Goal: Communication & Community: Ask a question

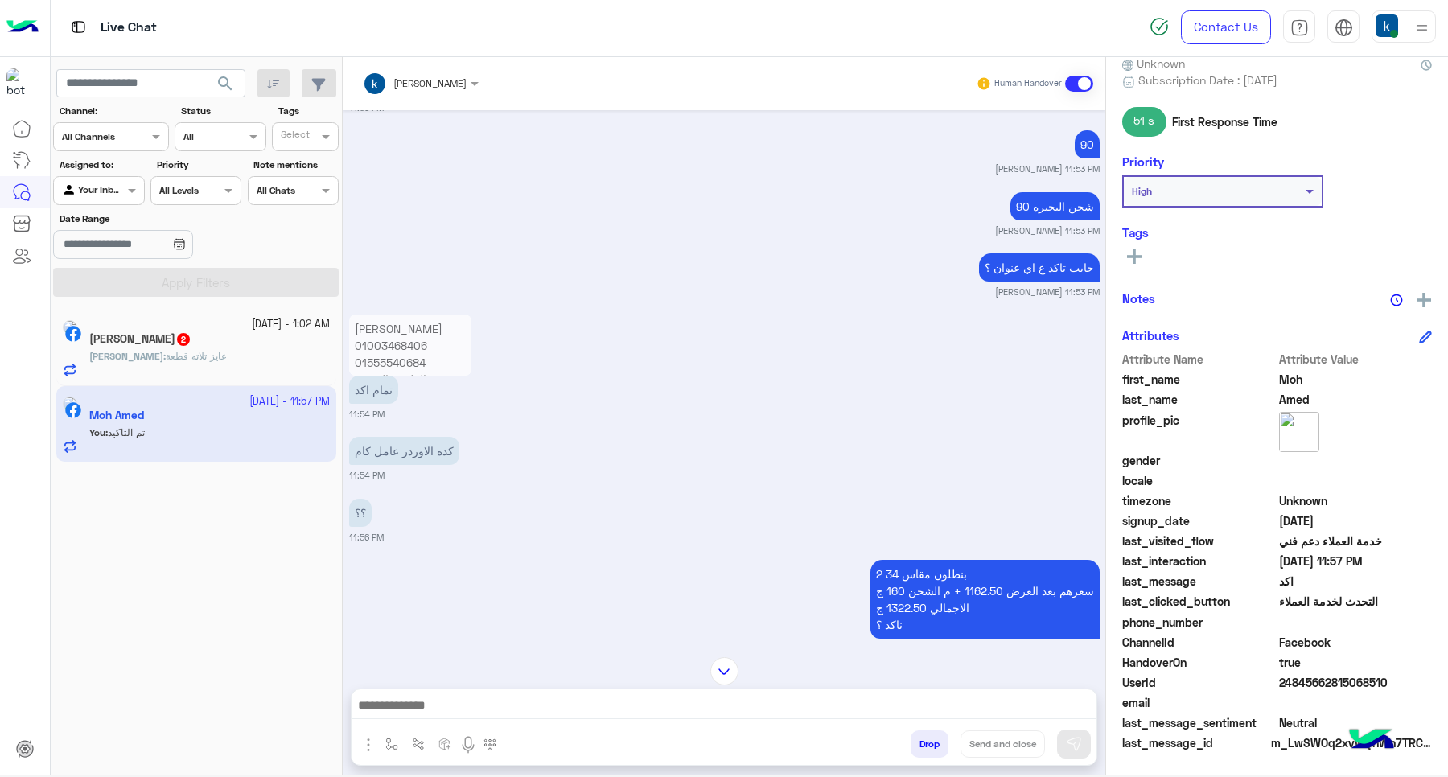
scroll to position [2756, 0]
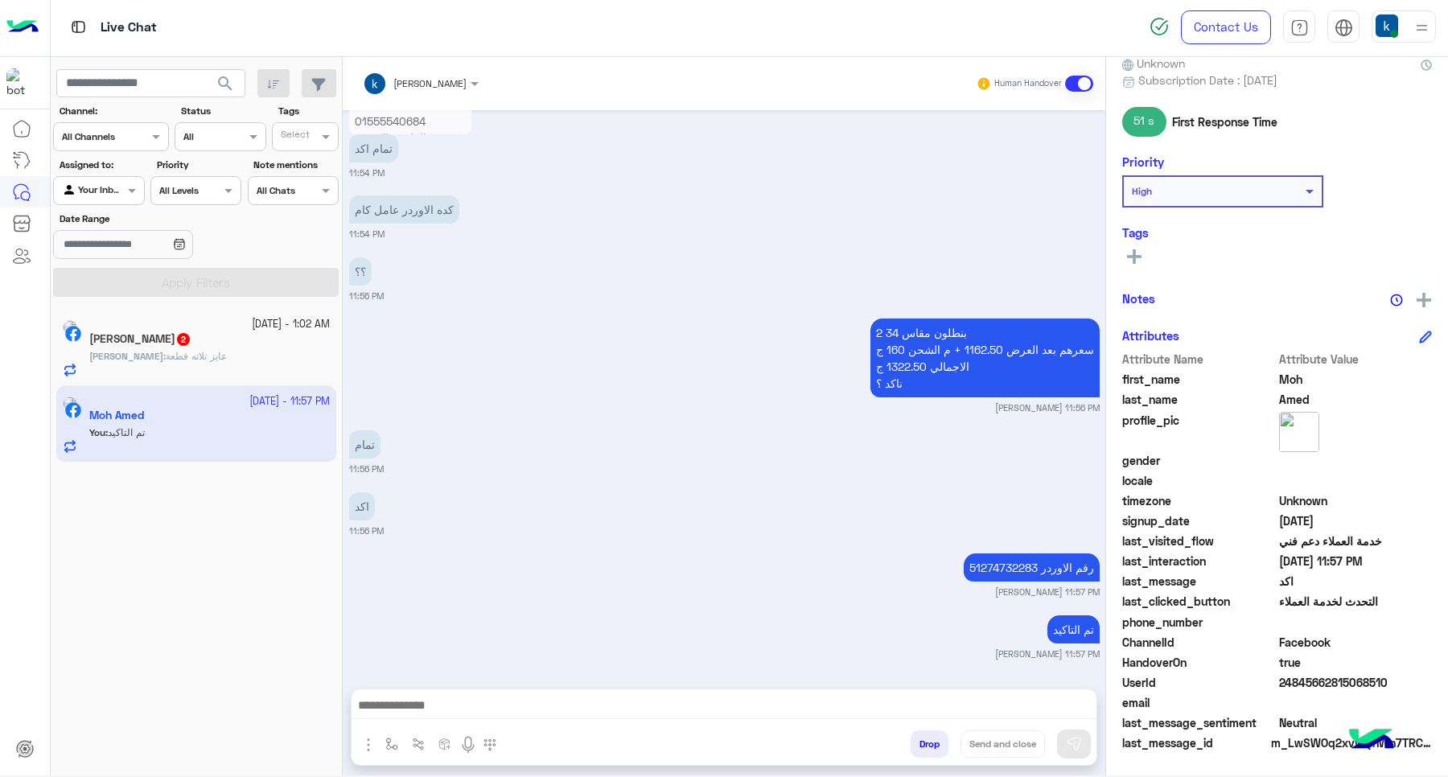
click at [208, 354] on span "عايز تلاته قطعة" at bounding box center [196, 356] width 61 height 12
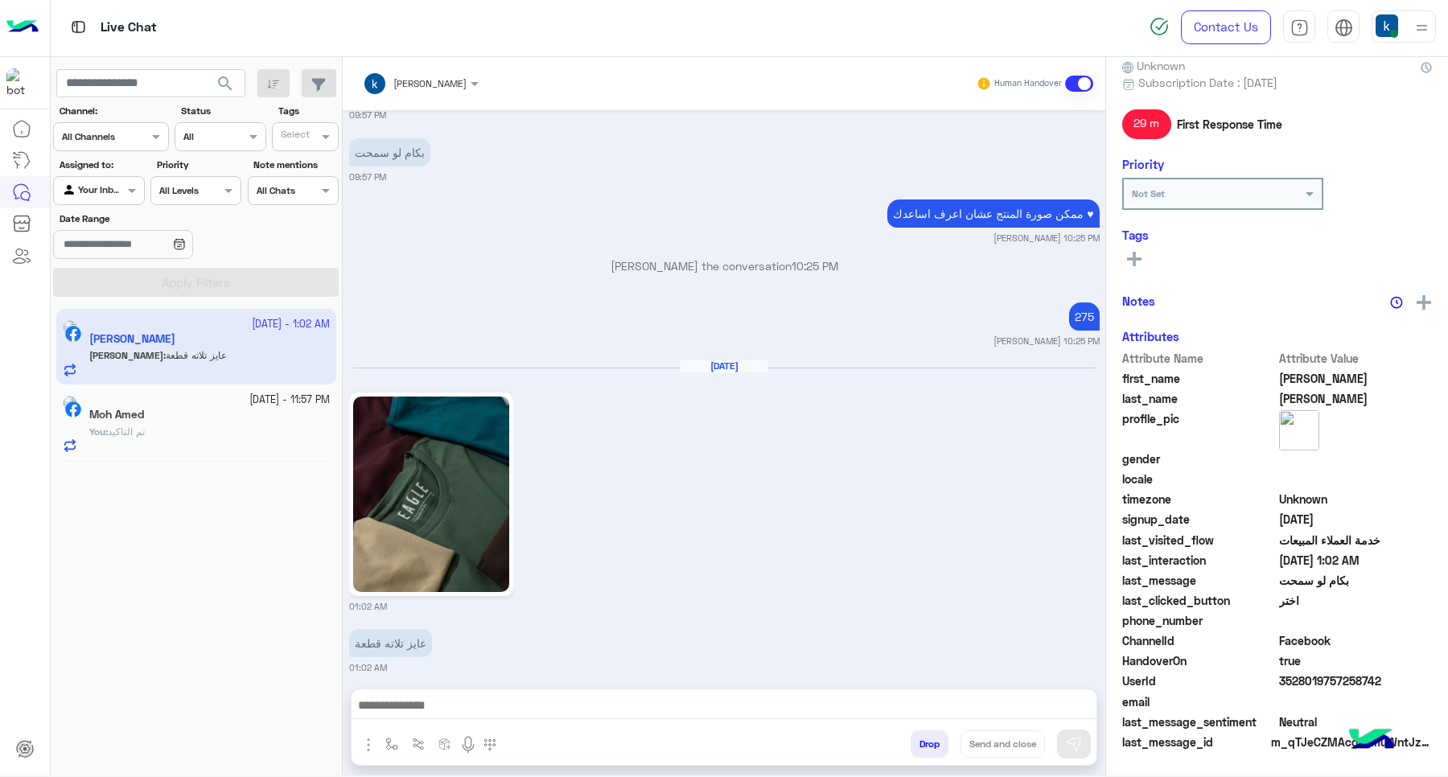
scroll to position [155, 0]
click at [412, 718] on div at bounding box center [723, 709] width 745 height 40
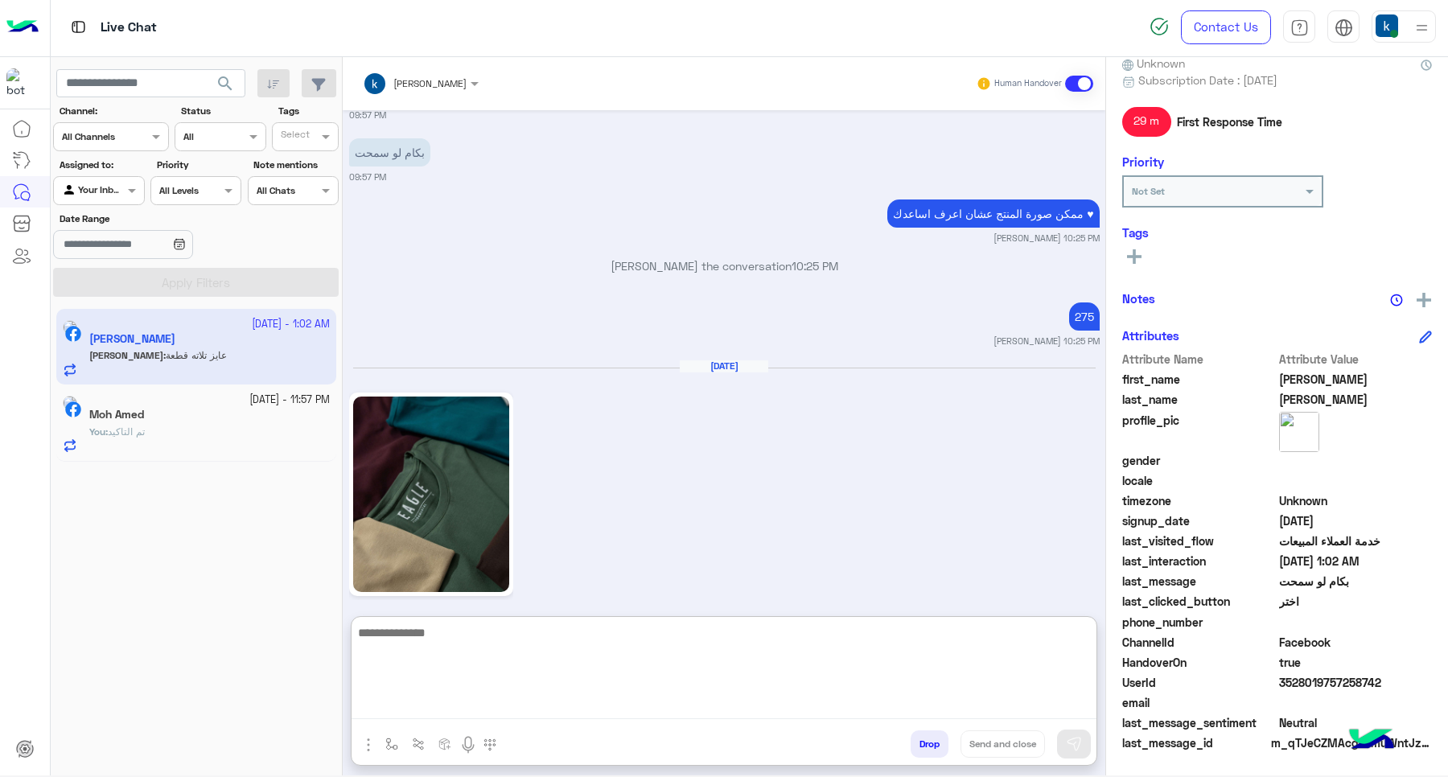
click at [416, 705] on textarea at bounding box center [723, 671] width 745 height 97
type textarea "****"
click at [417, 705] on textarea at bounding box center [723, 671] width 745 height 97
type textarea "**********"
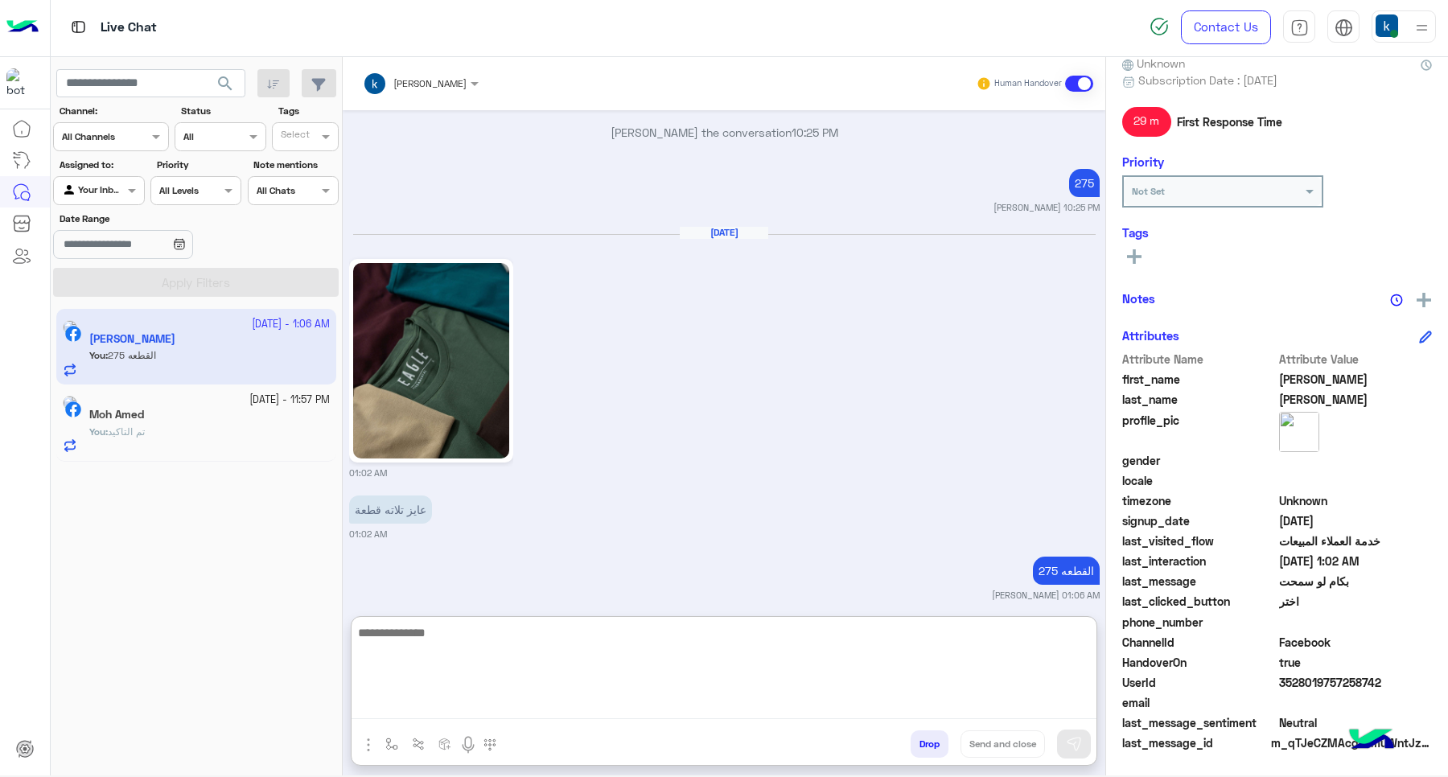
scroll to position [1710, 0]
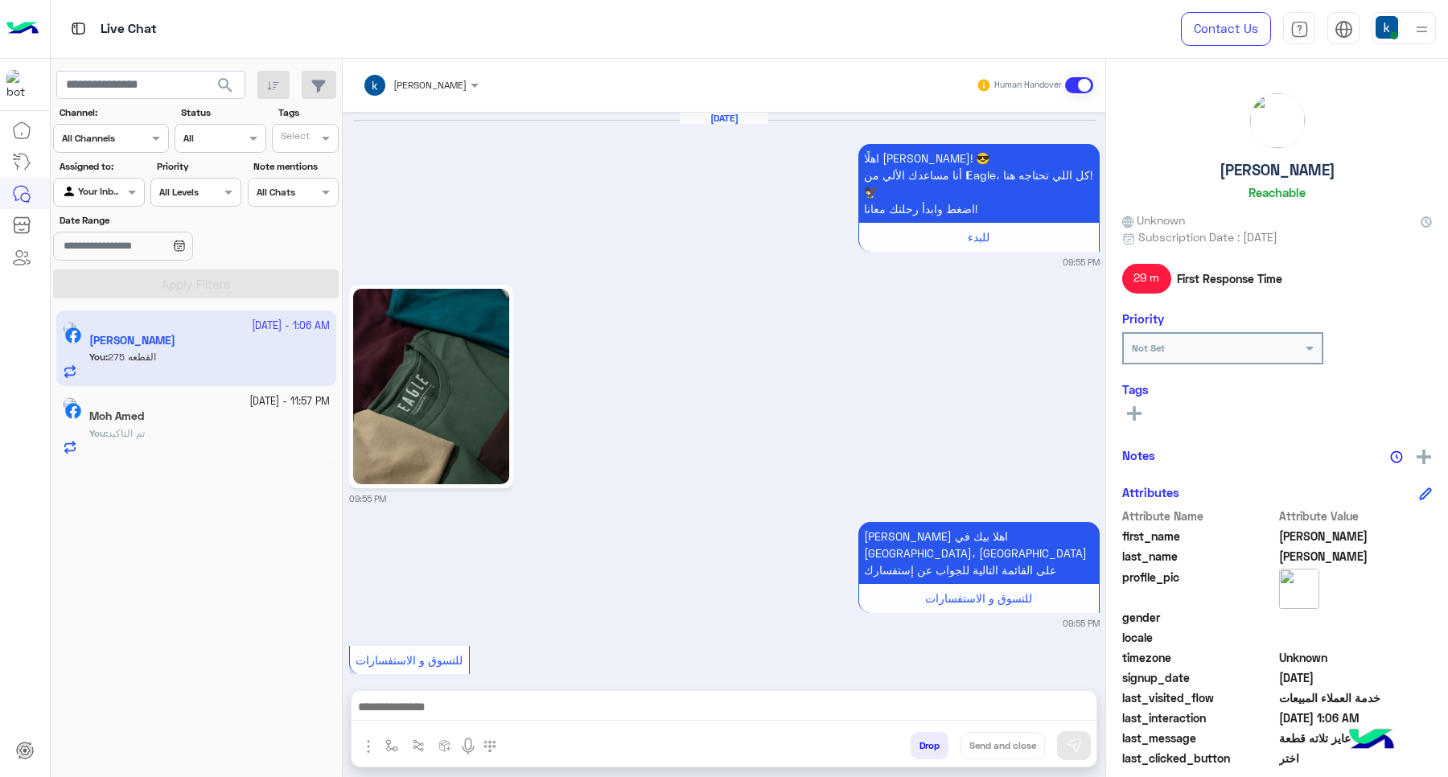
scroll to position [1576, 0]
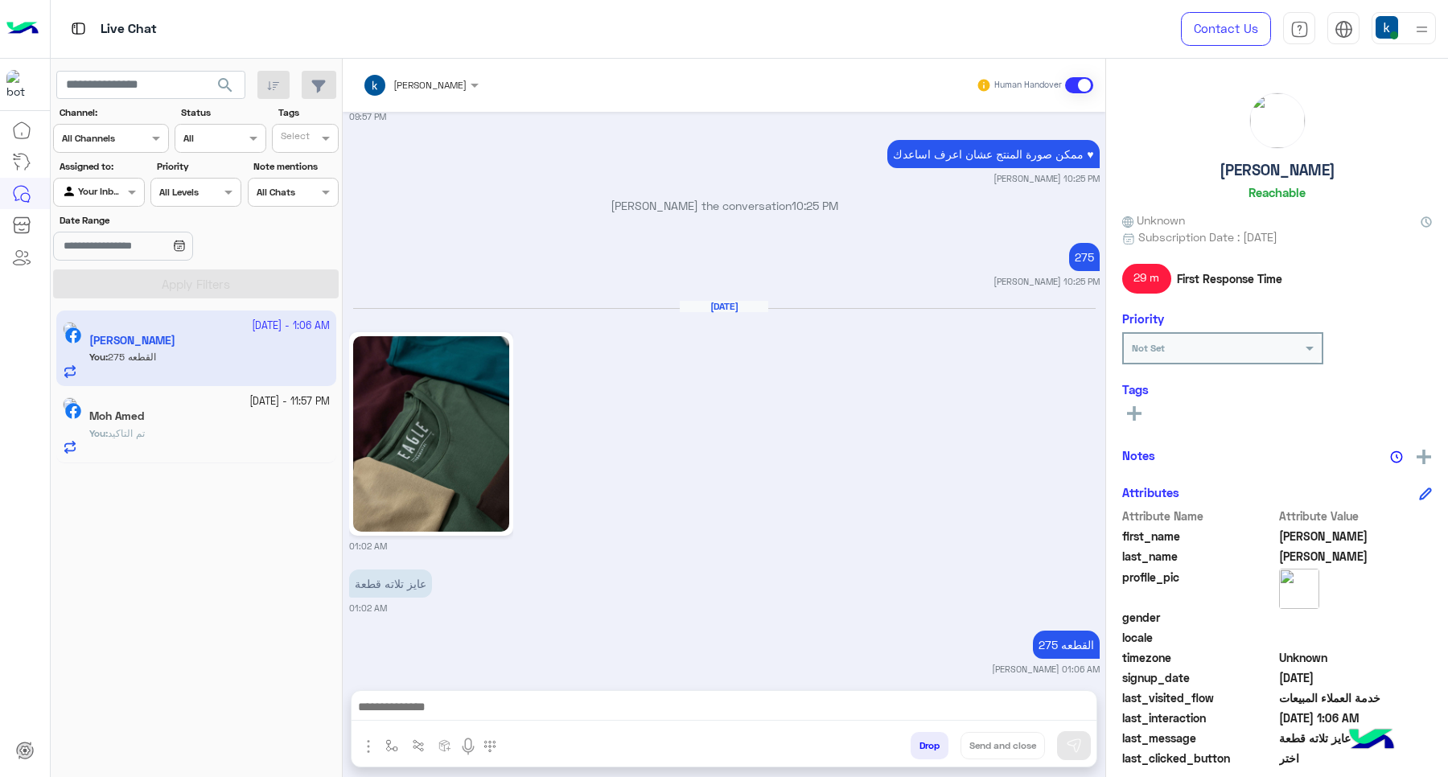
click at [927, 742] on button "Drop" at bounding box center [929, 745] width 38 height 27
click at [926, 741] on button "Drop" at bounding box center [929, 745] width 38 height 27
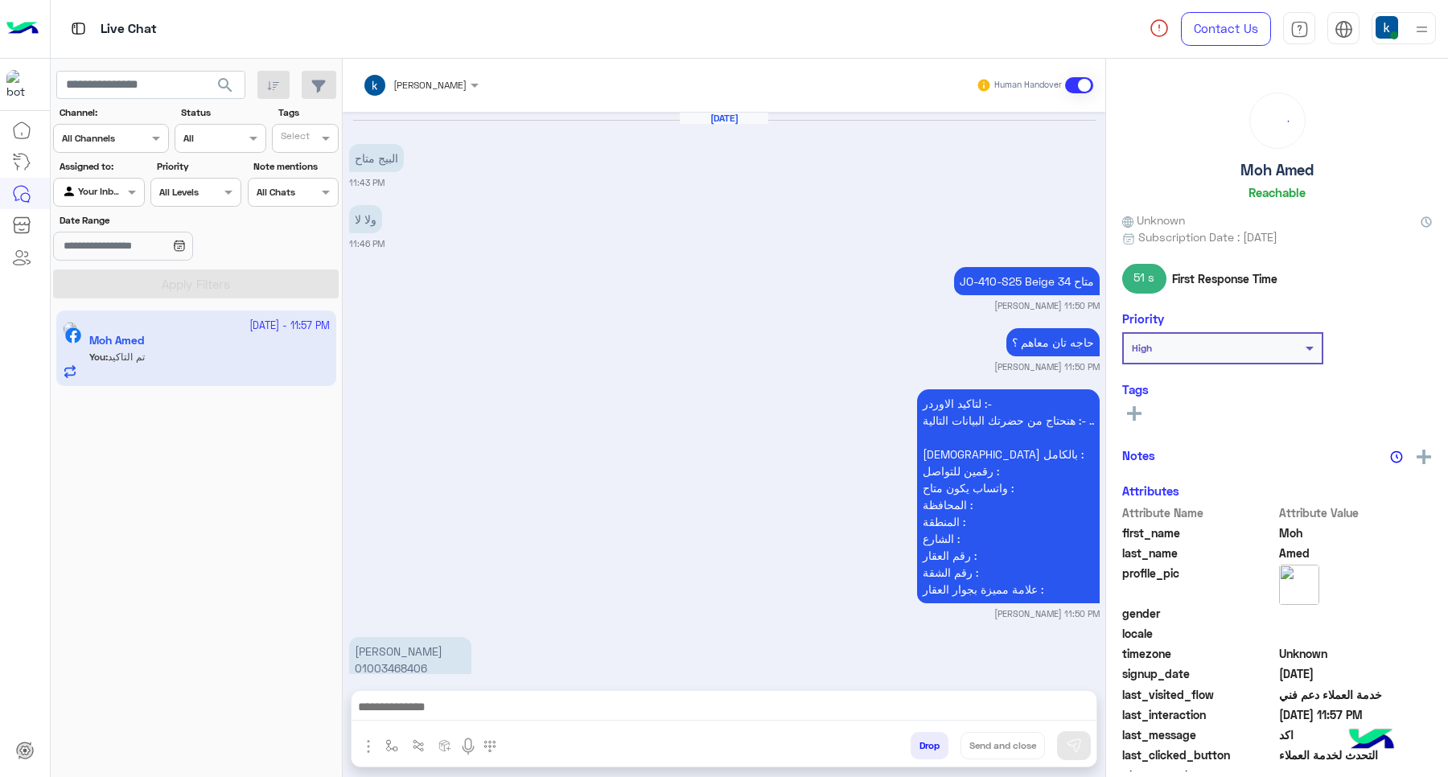
click at [921, 740] on button "Drop" at bounding box center [929, 745] width 38 height 27
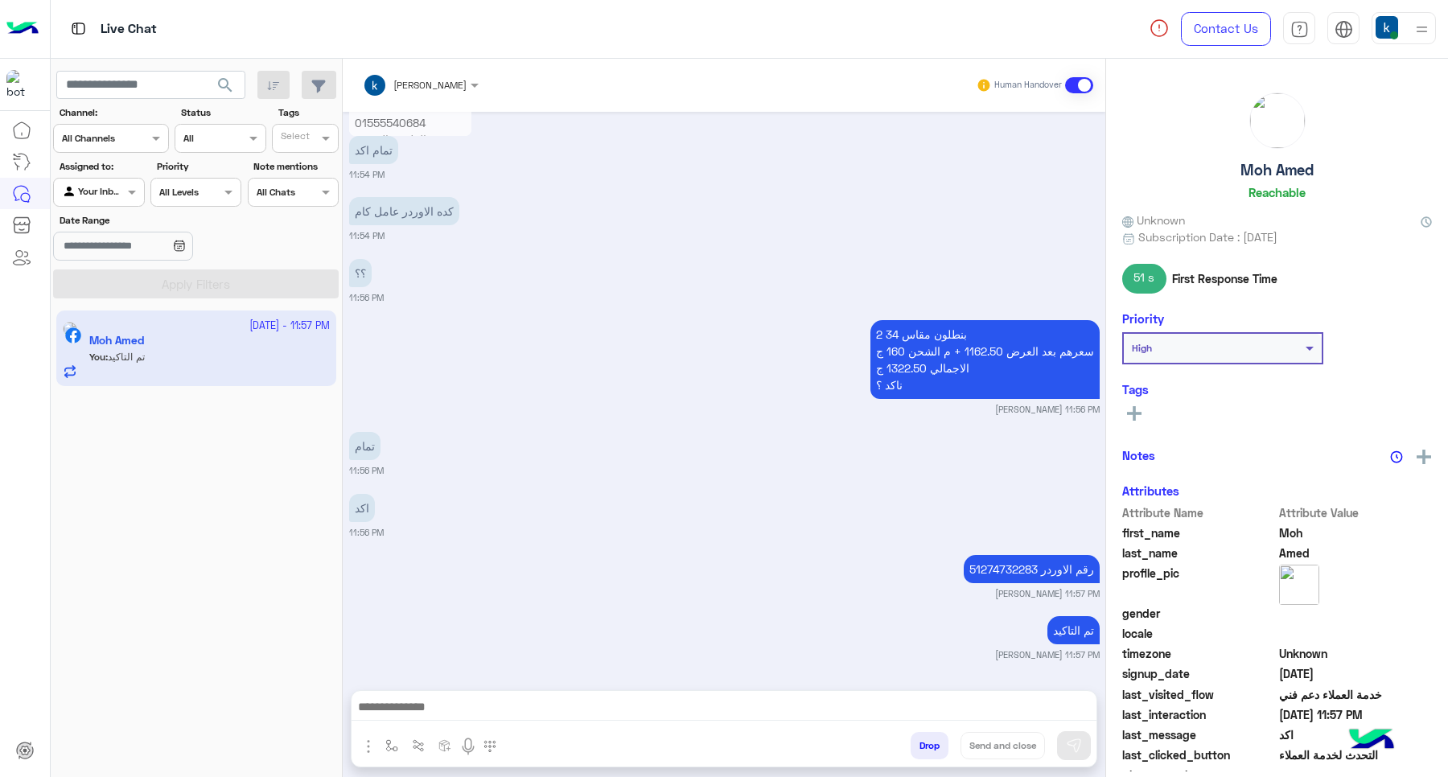
click at [921, 740] on button "Drop" at bounding box center [929, 745] width 38 height 27
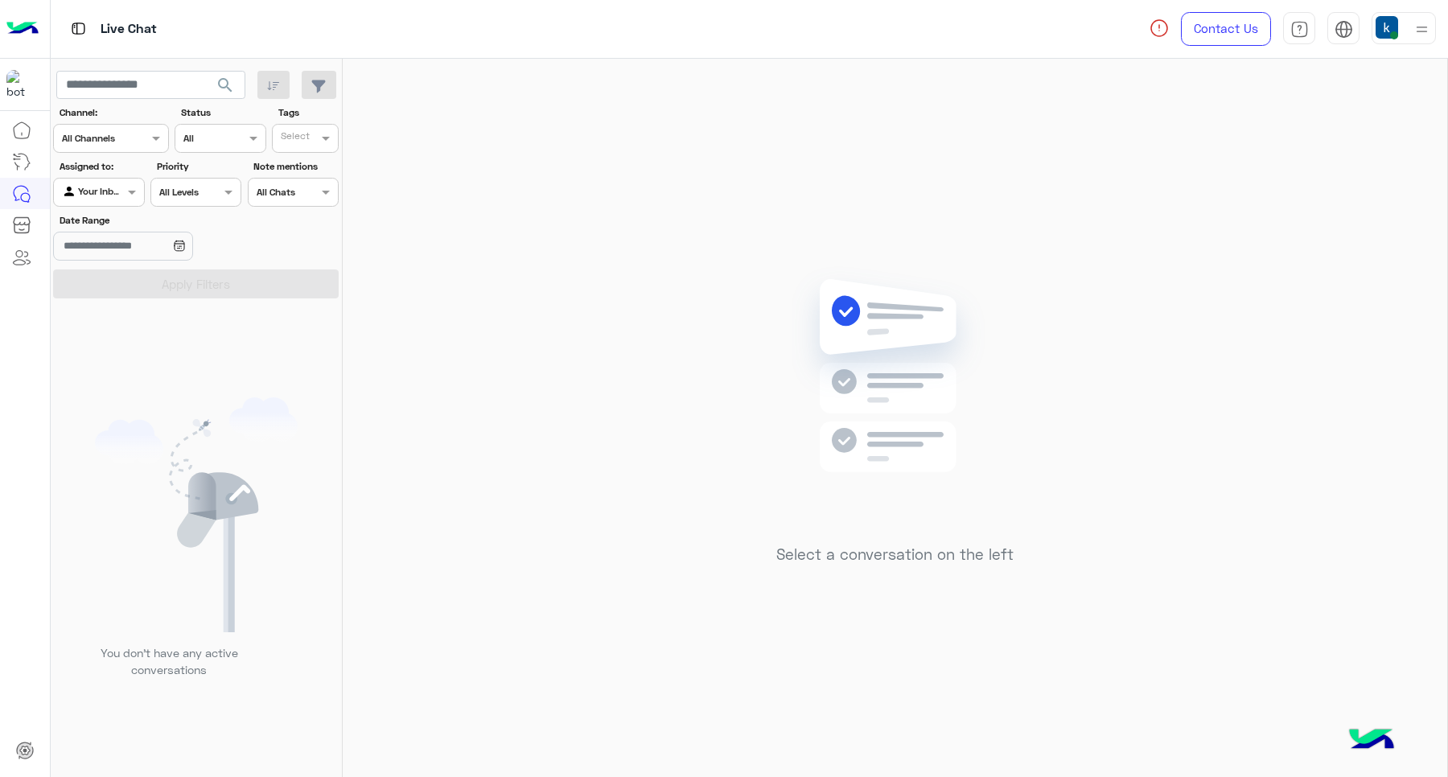
click at [1404, 44] on div "Contact Us Help Center عربي English" at bounding box center [1292, 29] width 310 height 58
click at [1410, 41] on div at bounding box center [1403, 28] width 64 height 32
click at [804, 311] on img at bounding box center [895, 399] width 232 height 267
